Goal: Task Accomplishment & Management: Use online tool/utility

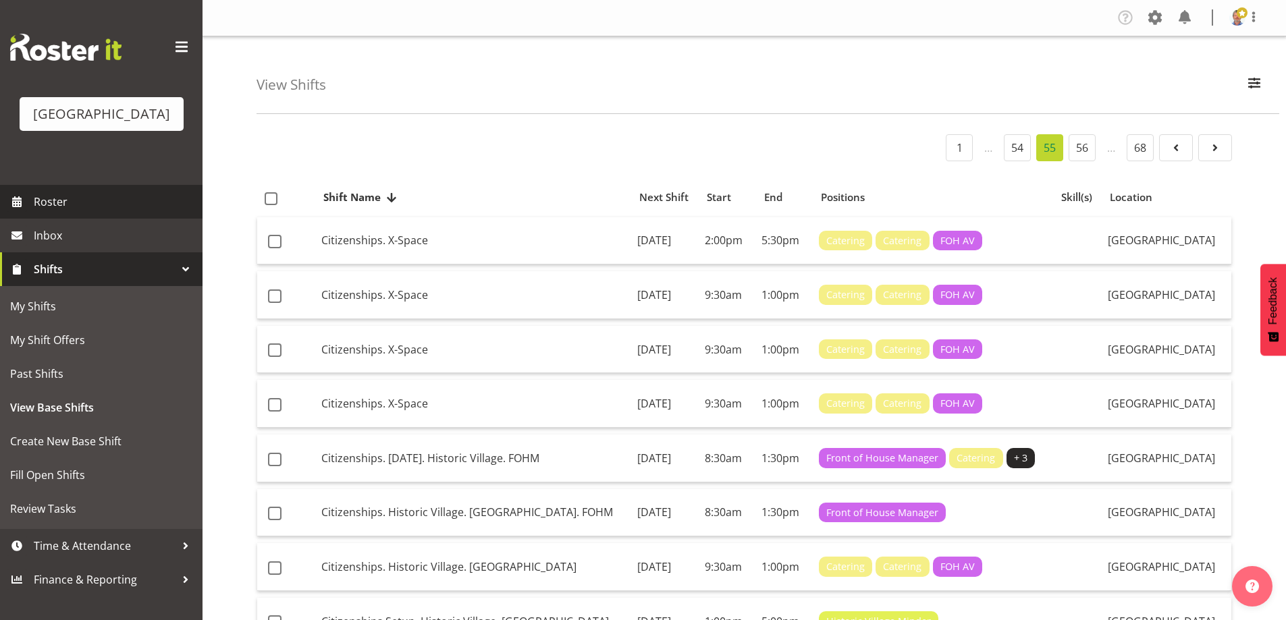
click at [88, 212] on span "Roster" at bounding box center [115, 202] width 162 height 20
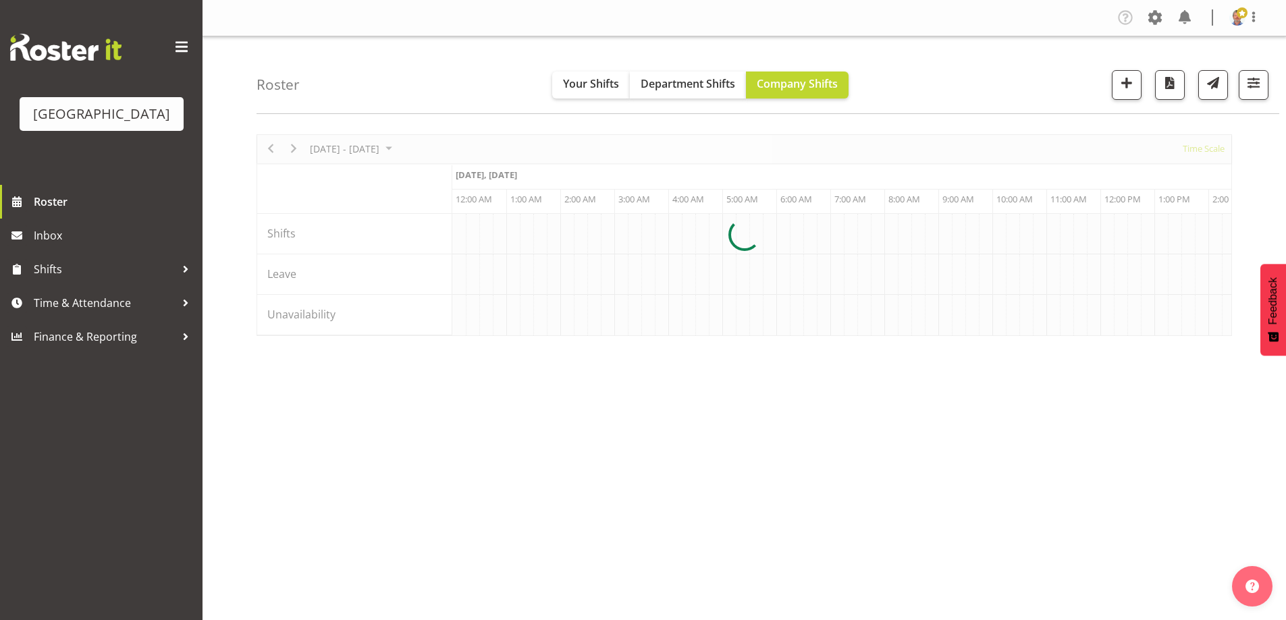
scroll to position [0, 5669]
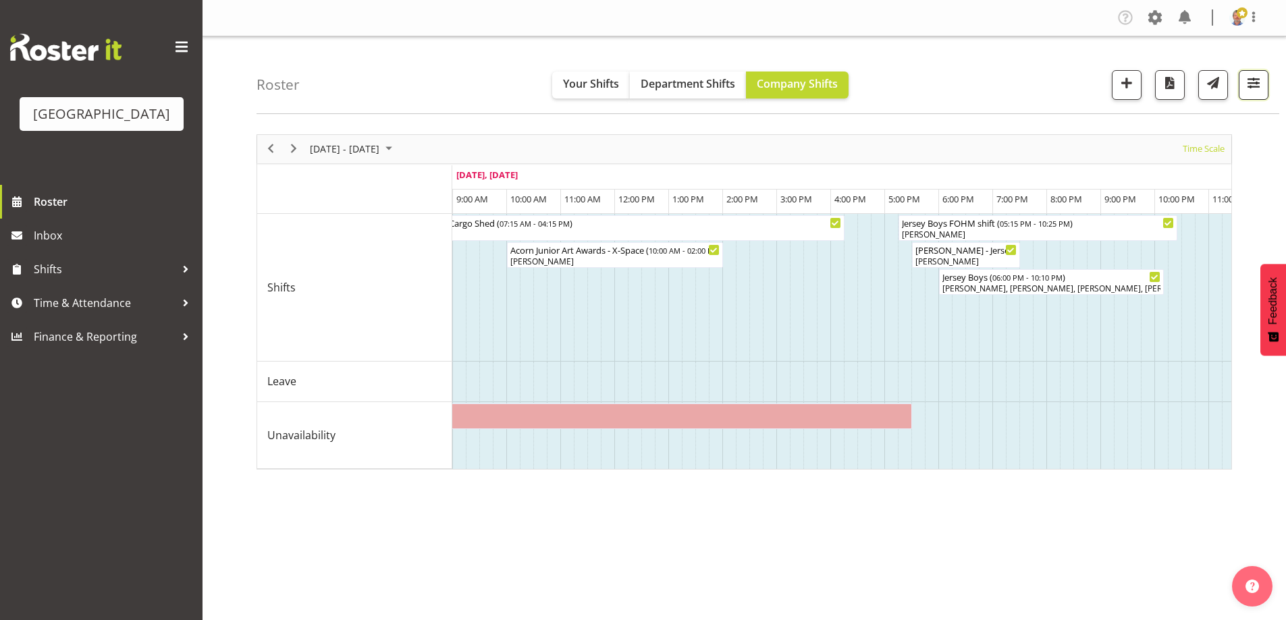
click at [1251, 82] on span "button" at bounding box center [1254, 83] width 18 height 18
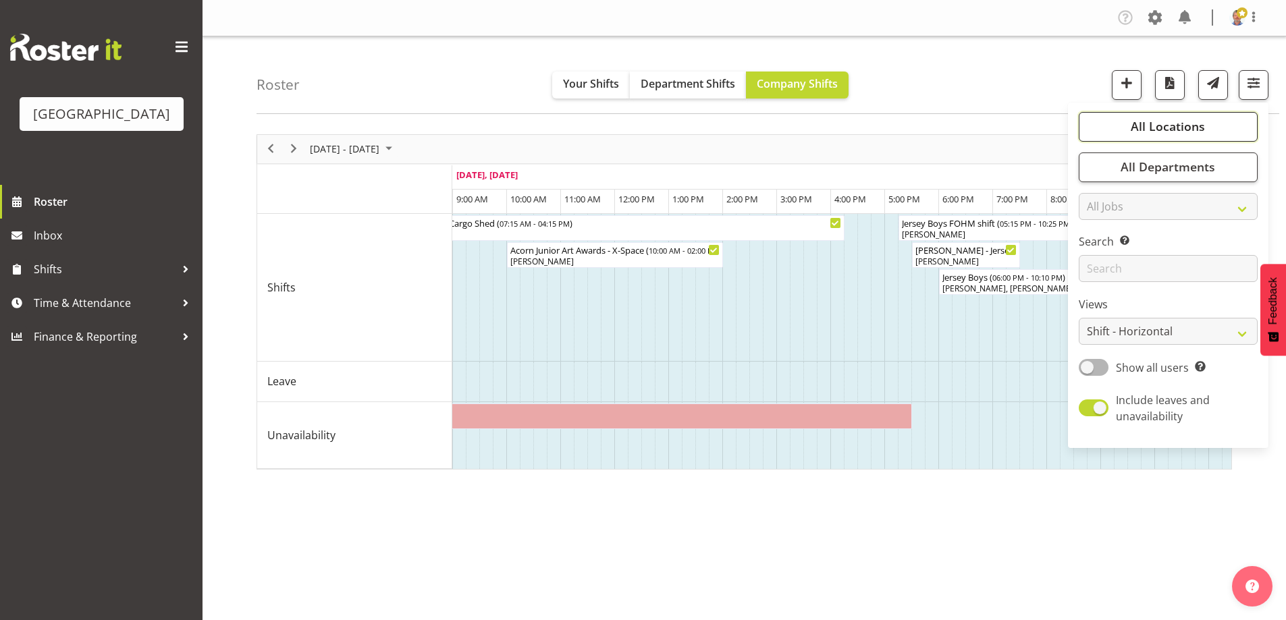
click at [1171, 130] on span "All Locations" at bounding box center [1167, 126] width 74 height 16
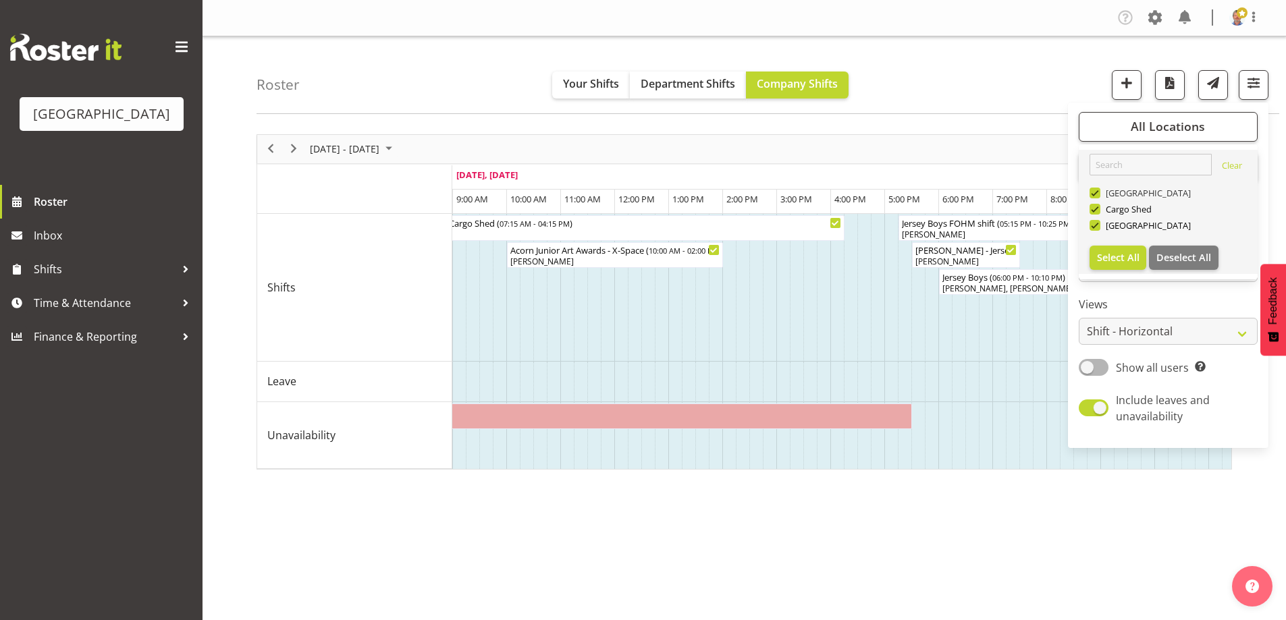
click at [1095, 192] on span at bounding box center [1094, 193] width 11 height 11
click at [1095, 192] on input "[GEOGRAPHIC_DATA]" at bounding box center [1093, 192] width 9 height 9
checkbox input "false"
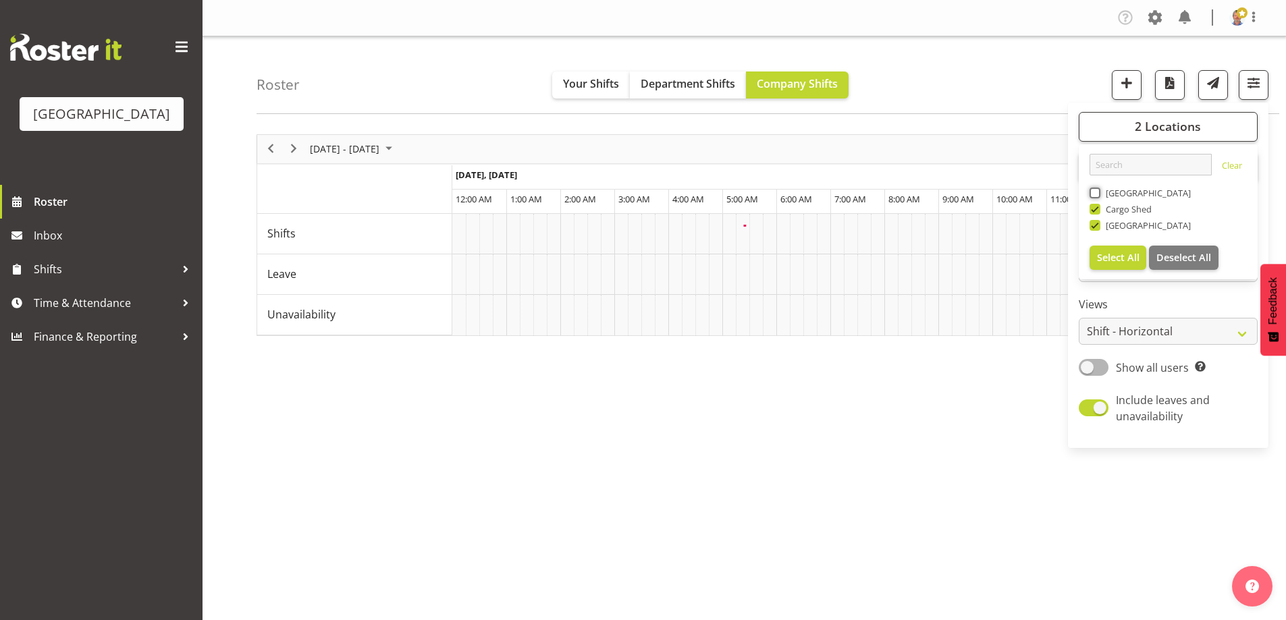
scroll to position [0, 5183]
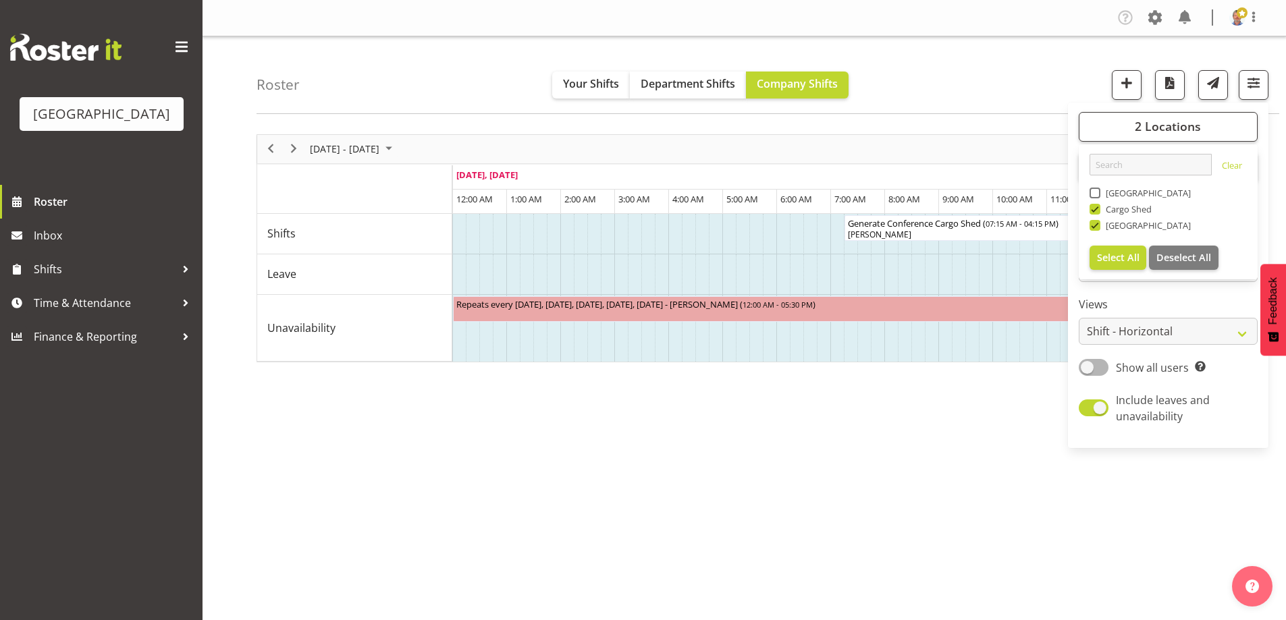
click at [1095, 209] on span at bounding box center [1094, 209] width 11 height 11
click at [1095, 209] on input "Cargo Shed" at bounding box center [1093, 209] width 9 height 9
checkbox input "false"
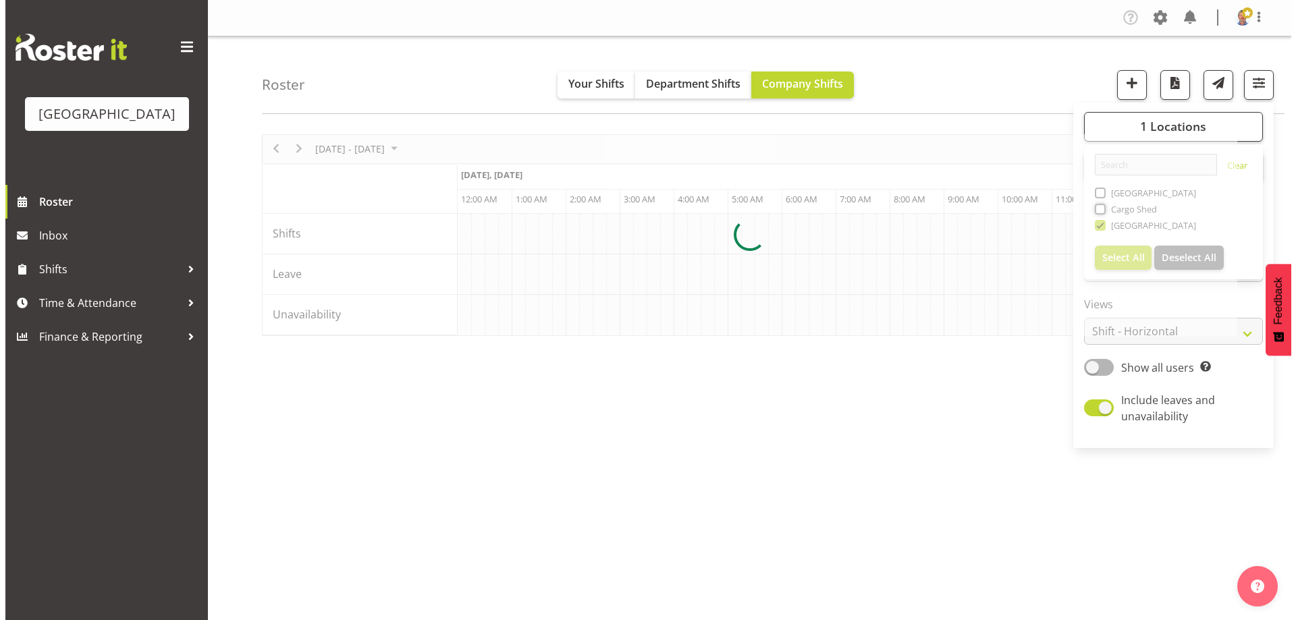
scroll to position [0, 5183]
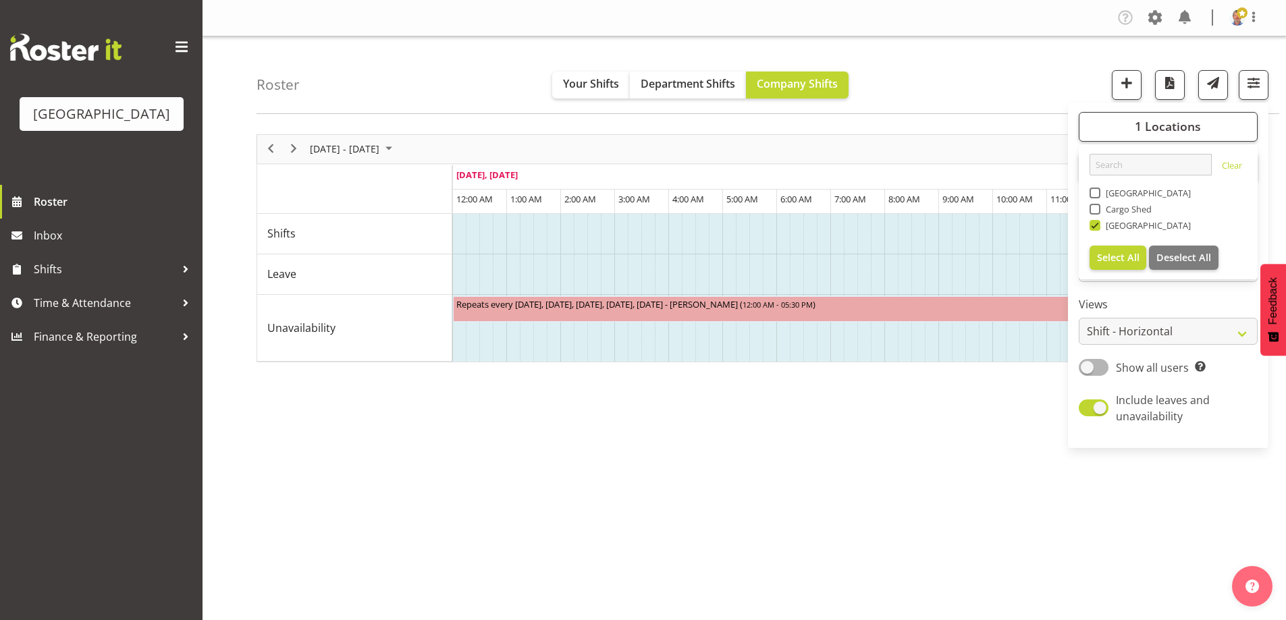
drag, startPoint x: 542, startPoint y: 488, endPoint x: 416, endPoint y: 231, distance: 285.5
click at [542, 483] on div "September 15 - 21, 2025 Today Timeline Day Timeline Week Timeline Fortnight Tim…" at bounding box center [770, 394] width 1029 height 540
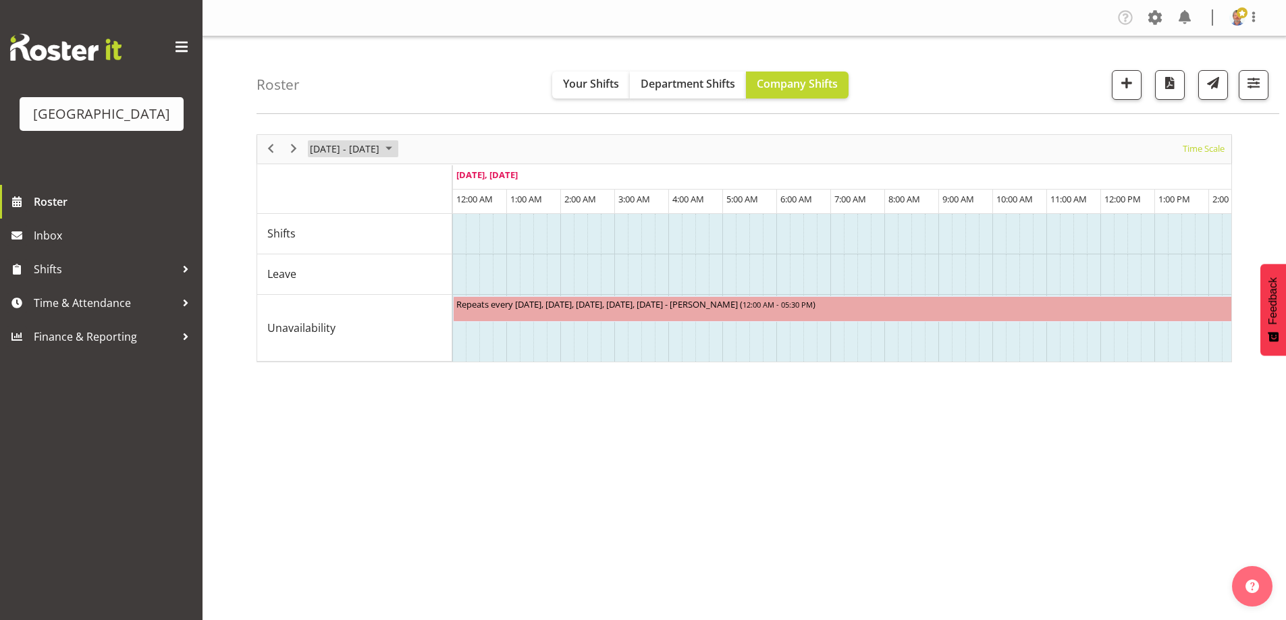
click at [397, 144] on span "September 2025" at bounding box center [389, 148] width 16 height 17
click at [454, 181] on span "next month" at bounding box center [452, 183] width 24 height 24
click at [321, 254] on span "6" at bounding box center [324, 252] width 20 height 20
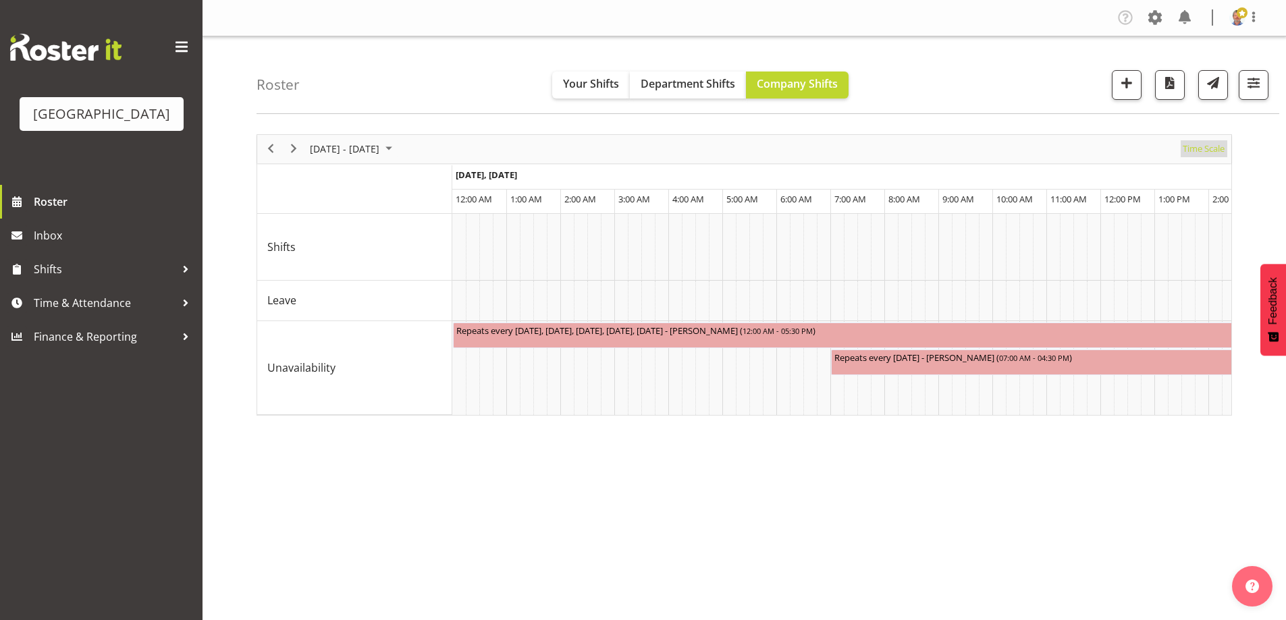
click at [1203, 148] on span "Time Scale" at bounding box center [1203, 148] width 45 height 17
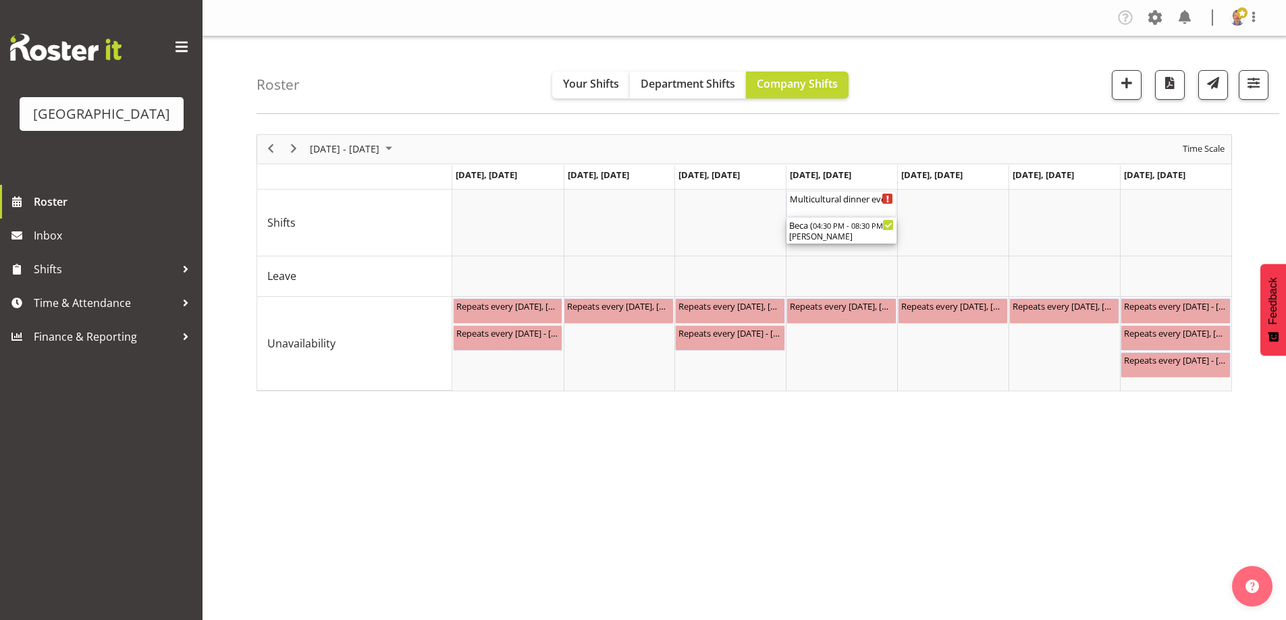
click at [839, 225] on span "04:30 PM - 08:30 PM" at bounding box center [848, 225] width 70 height 11
click at [0, 0] on div at bounding box center [0, 0] width 0 height 0
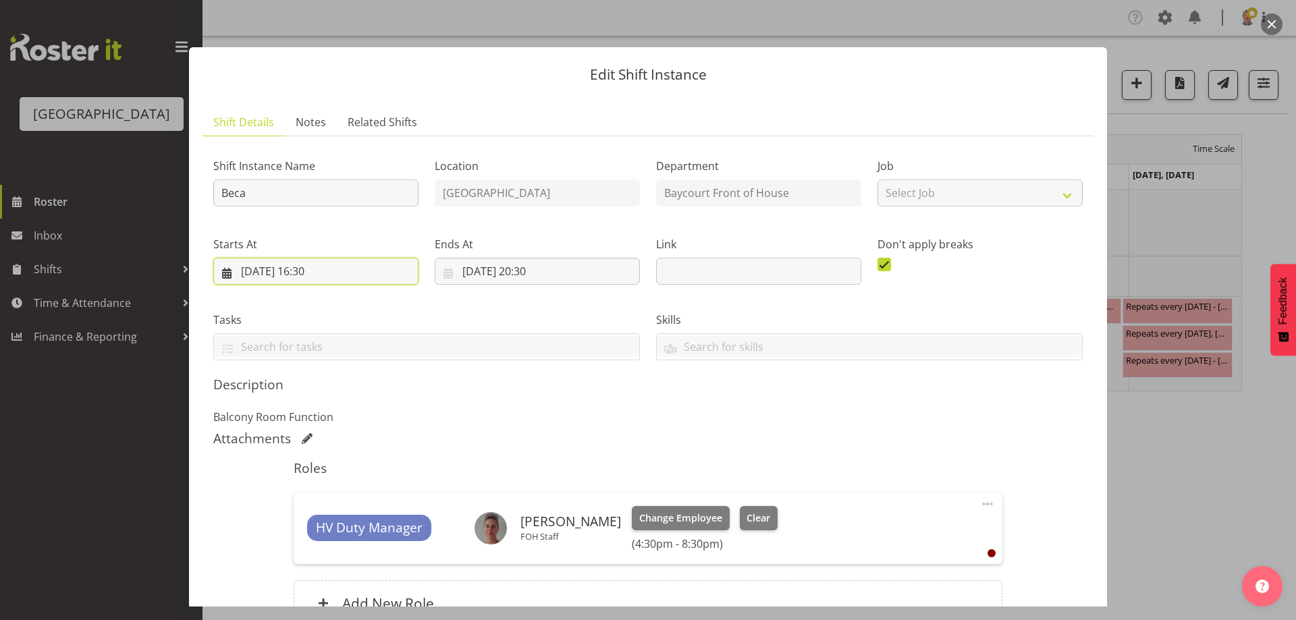
click at [325, 270] on input "09/10/2025, 16:30" at bounding box center [315, 271] width 205 height 27
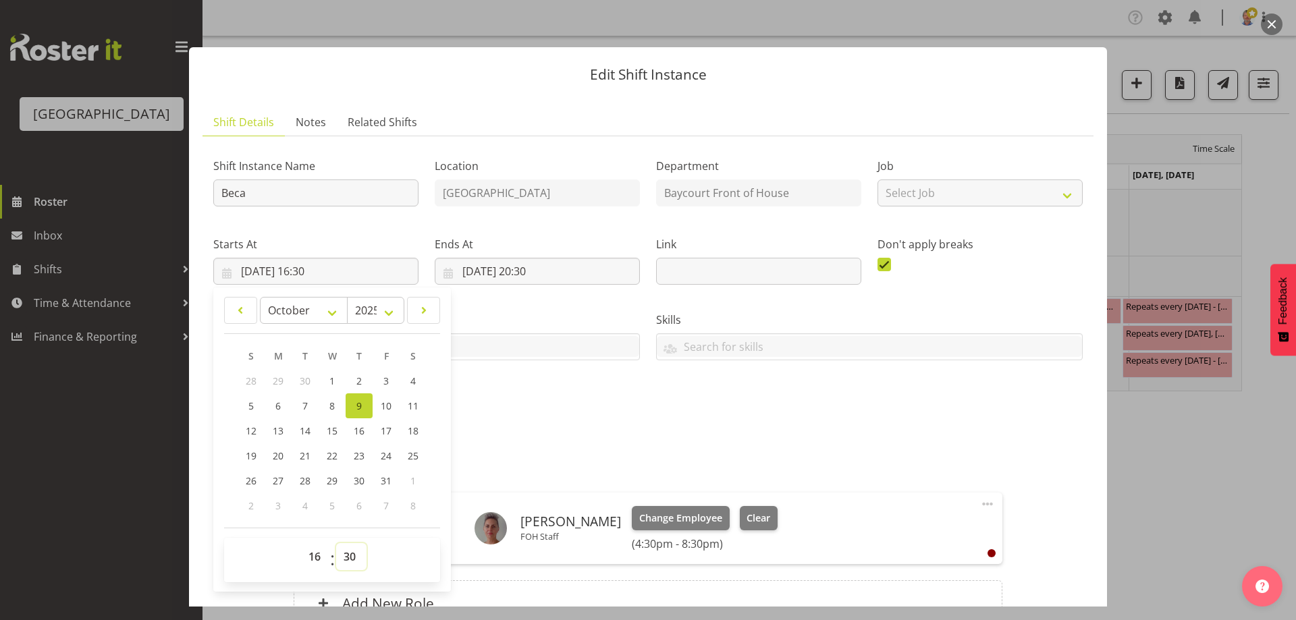
click at [348, 557] on select "00 01 02 03 04 05 06 07 08 09 10 11 12 13 14 15 16 17 18 19 20 21 22 23 24 25 2…" at bounding box center [351, 556] width 30 height 27
select select "0"
type input "09/10/2025, 16:00"
click at [615, 431] on div "Attachments" at bounding box center [647, 439] width 869 height 16
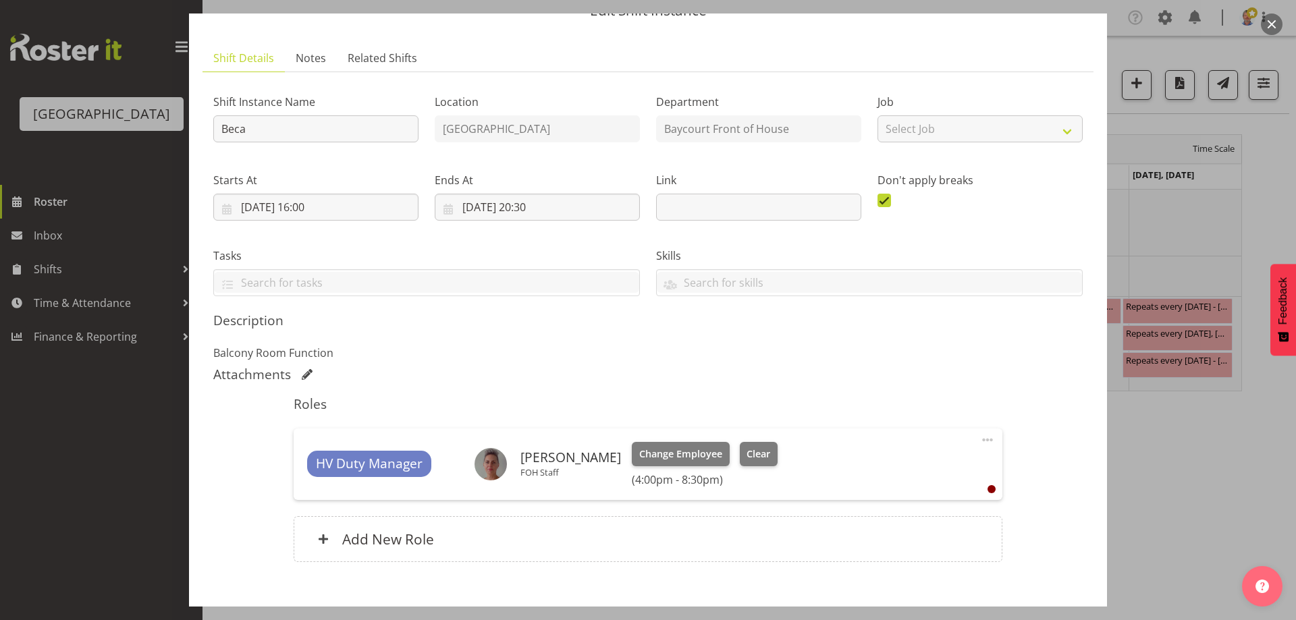
scroll to position [140, 0]
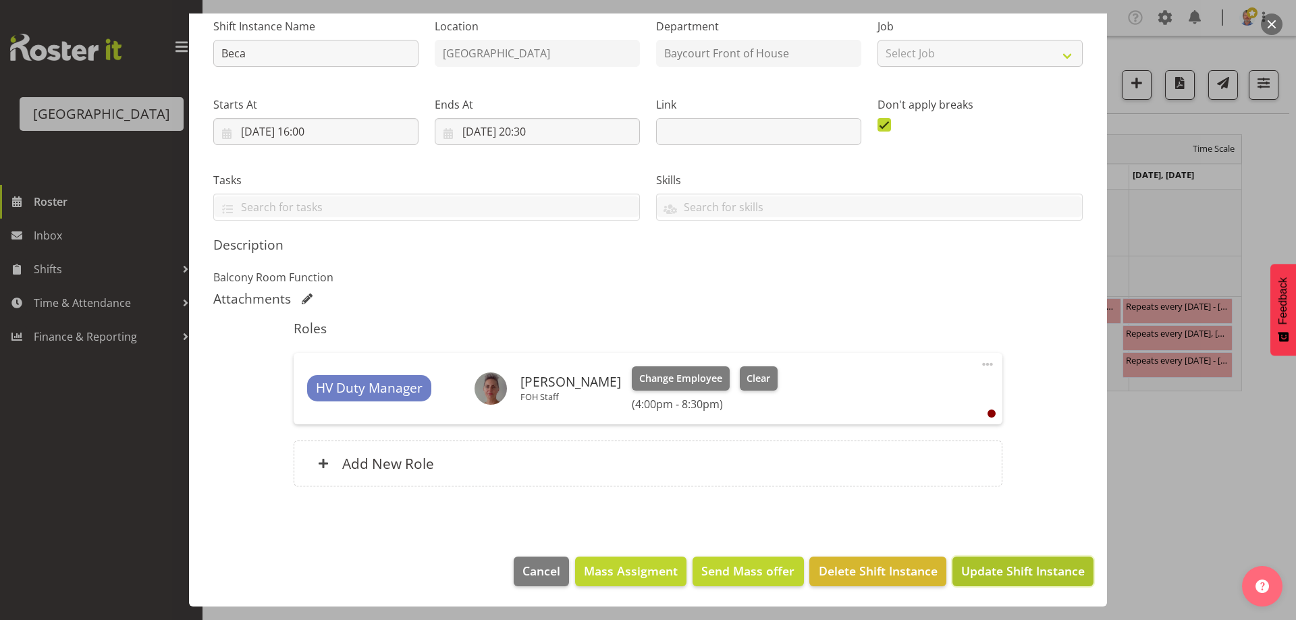
click at [996, 570] on span "Update Shift Instance" at bounding box center [1023, 571] width 124 height 18
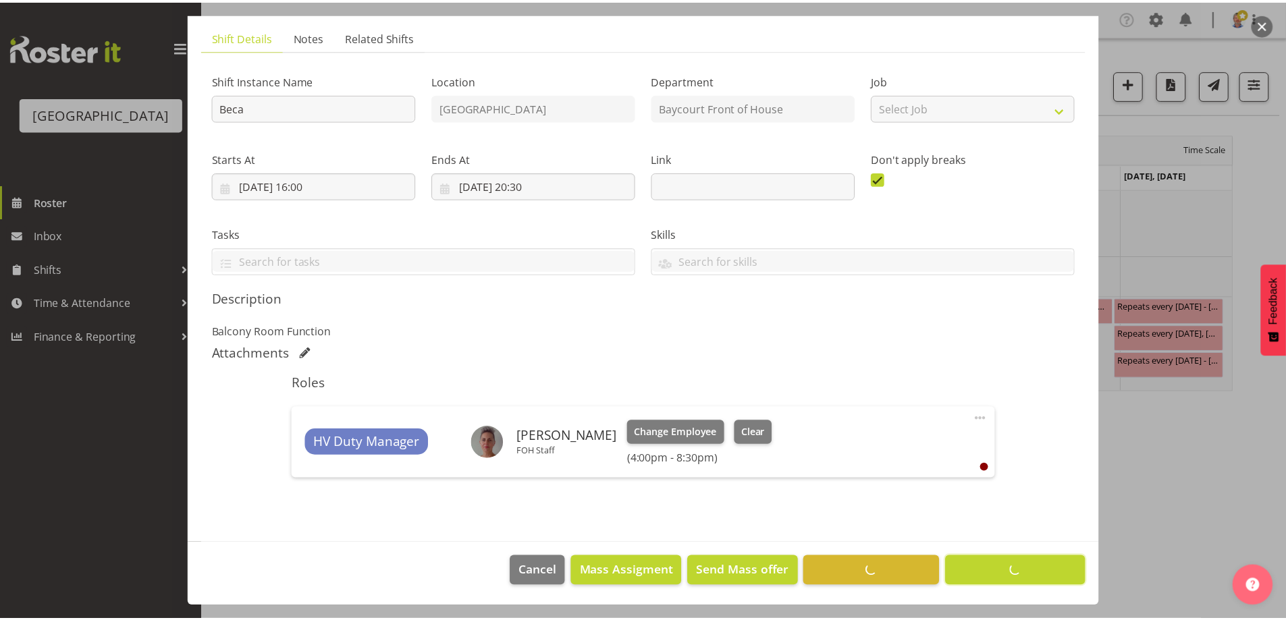
scroll to position [86, 0]
